Goal: Task Accomplishment & Management: Complete application form

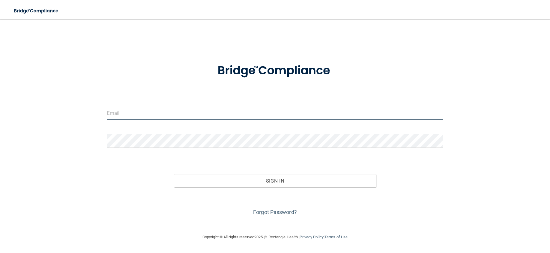
click at [114, 110] on input "email" at bounding box center [275, 112] width 337 height 13
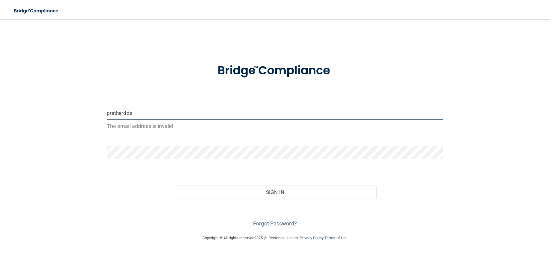
type input "[EMAIL_ADDRESS][DOMAIN_NAME]"
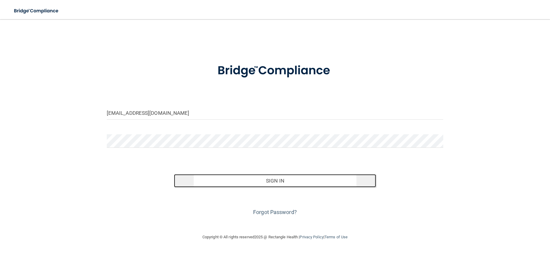
click at [211, 178] on button "Sign In" at bounding box center [275, 180] width 202 height 13
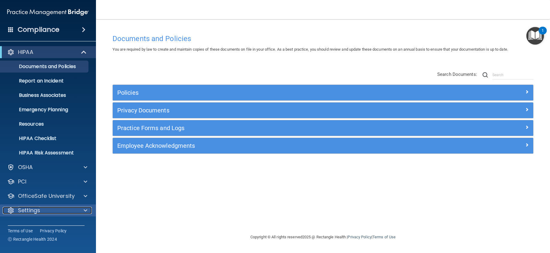
click at [17, 212] on div "Settings" at bounding box center [40, 210] width 74 height 7
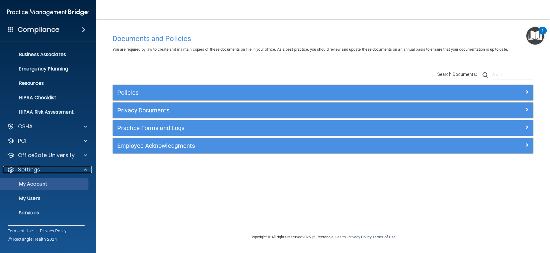
scroll to position [53, 0]
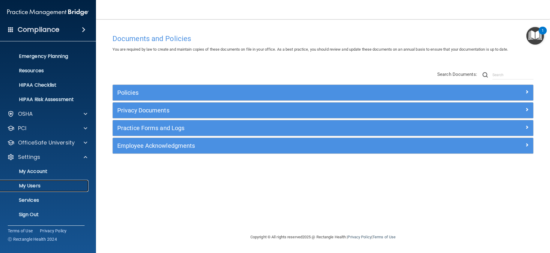
click at [35, 185] on p "My Users" at bounding box center [45, 186] width 82 height 6
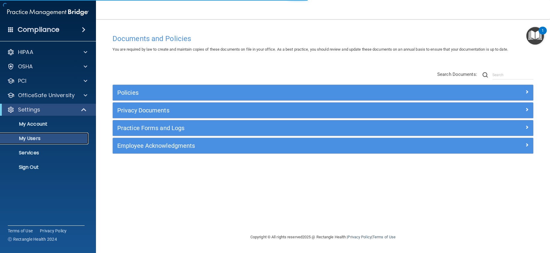
select select "20"
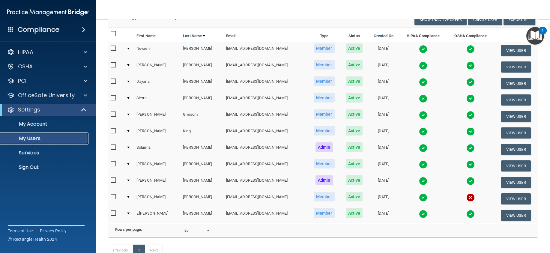
scroll to position [95, 0]
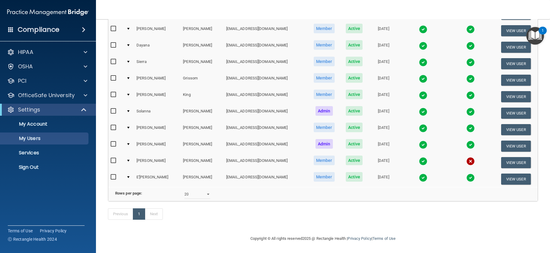
click at [200, 215] on div "Previous 1 Next" at bounding box center [322, 215] width 439 height 28
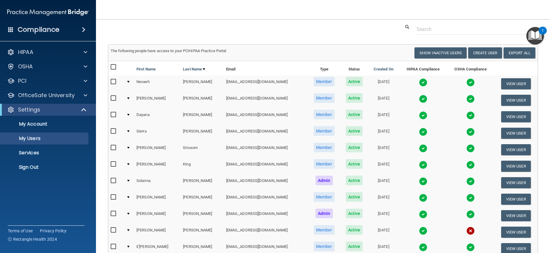
scroll to position [0, 0]
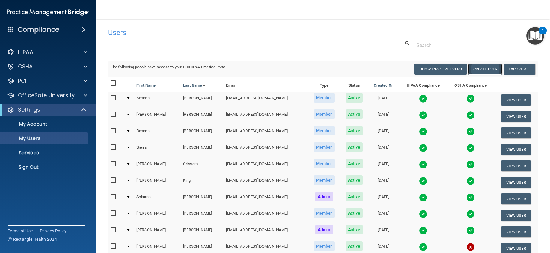
click at [475, 67] on button "Create User" at bounding box center [485, 69] width 34 height 11
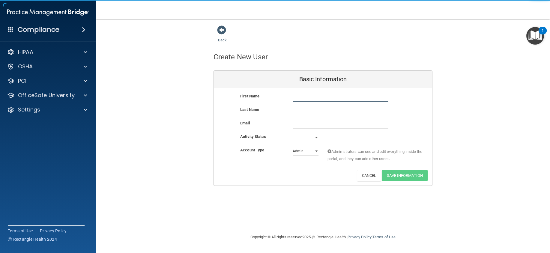
click at [309, 96] on input "text" at bounding box center [341, 97] width 96 height 9
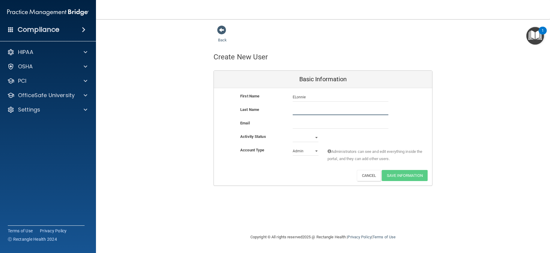
click at [299, 112] on input "text" at bounding box center [341, 110] width 96 height 9
click at [294, 96] on input "ELonnie" at bounding box center [341, 97] width 96 height 9
type input "E'[PERSON_NAME]"
click at [294, 110] on input "text" at bounding box center [341, 110] width 96 height 9
type input "[PERSON_NAME]"
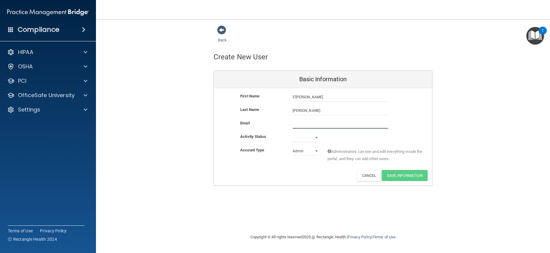
click at [298, 126] on input "email" at bounding box center [341, 124] width 96 height 9
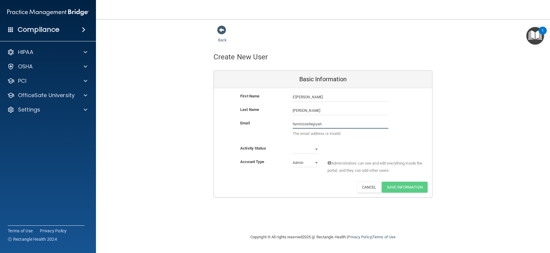
type input "[EMAIL_ADDRESS][DOMAIN_NAME]"
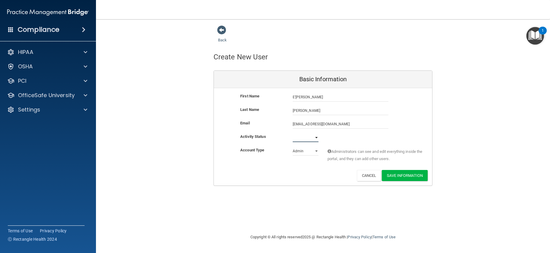
click at [316, 135] on select "Active Inactive" at bounding box center [306, 137] width 26 height 9
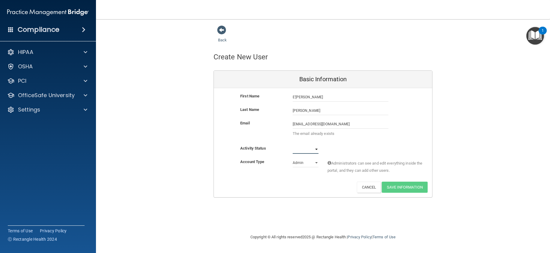
select select "active"
click at [293, 145] on select "Active Inactive" at bounding box center [306, 149] width 26 height 9
click at [315, 161] on select "Admin Member" at bounding box center [306, 162] width 26 height 9
select select "practice_member"
click at [293, 158] on select "Admin Member" at bounding box center [306, 162] width 26 height 9
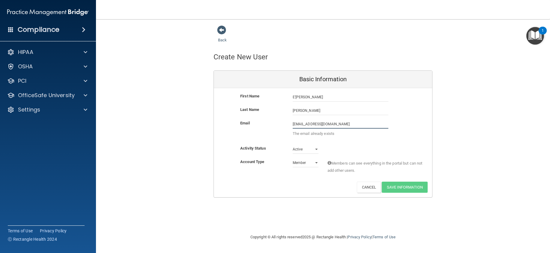
click at [334, 123] on input "[EMAIL_ADDRESS][DOMAIN_NAME]" at bounding box center [341, 124] width 96 height 9
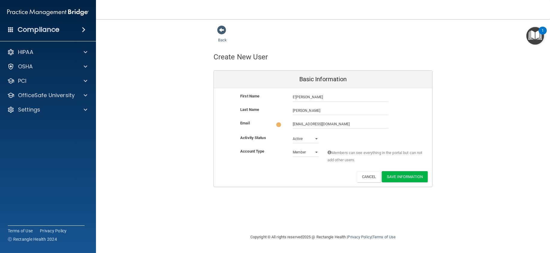
click at [415, 122] on div "Email [EMAIL_ADDRESS][DOMAIN_NAME] [EMAIL_ADDRESS][DOMAIN_NAME]" at bounding box center [323, 125] width 218 height 10
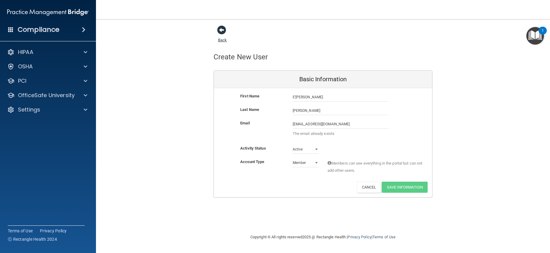
click at [218, 31] on span at bounding box center [221, 29] width 9 height 9
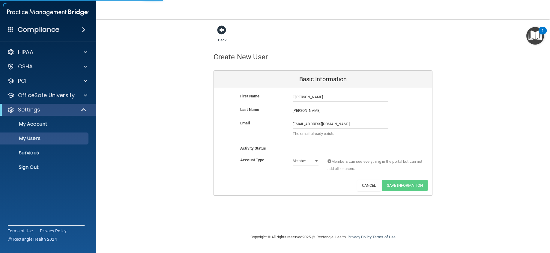
select select "20"
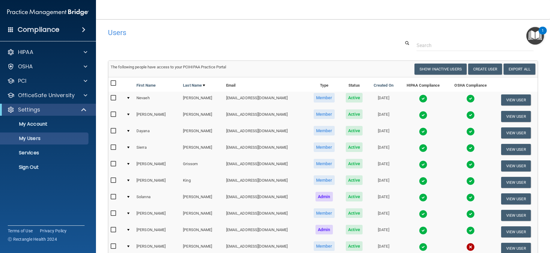
click at [249, 44] on div at bounding box center [322, 45] width 439 height 11
click at [283, 40] on div at bounding box center [322, 45] width 439 height 11
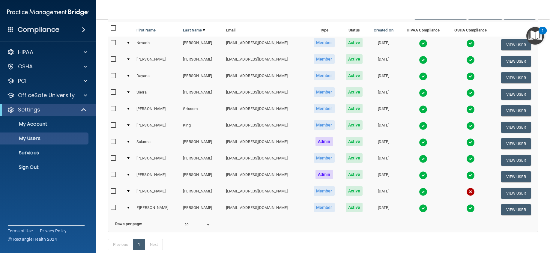
scroll to position [95, 0]
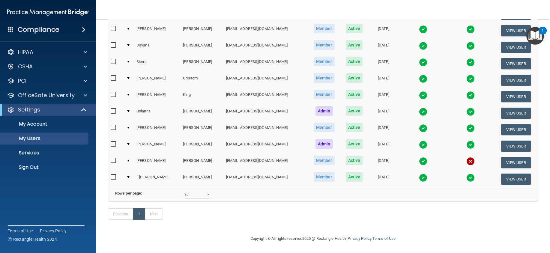
click at [478, 212] on div "Previous 1 Next" at bounding box center [322, 215] width 439 height 28
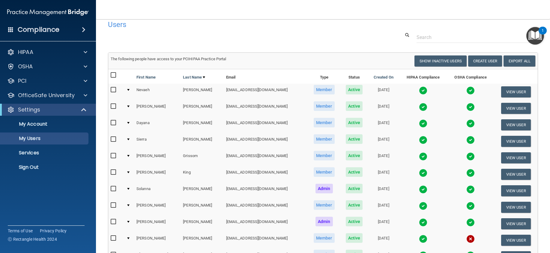
scroll to position [0, 0]
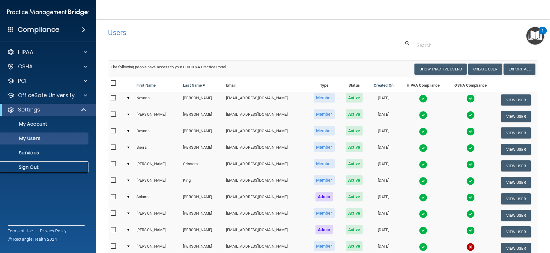
click at [34, 167] on p "Sign Out" at bounding box center [45, 167] width 82 height 6
